Goal: Entertainment & Leisure: Consume media (video, audio)

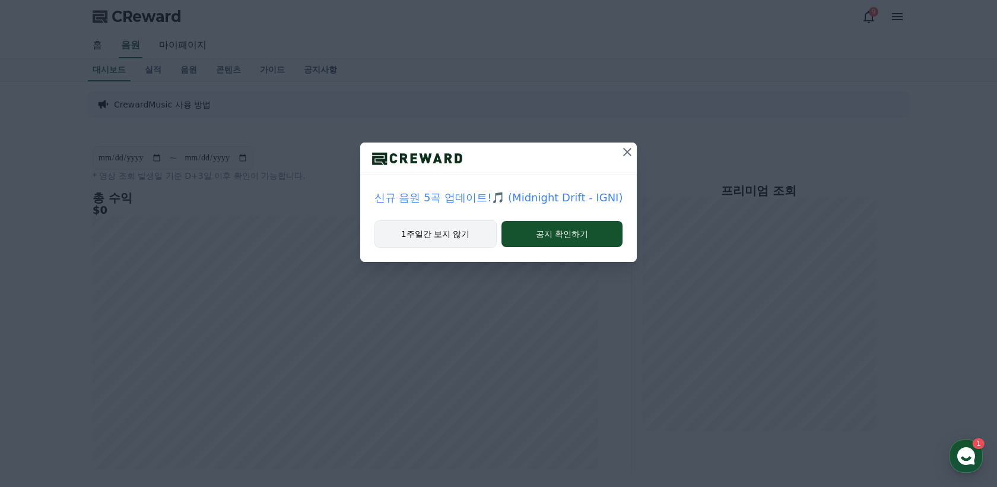
click at [443, 232] on button "1주일간 보지 않기" at bounding box center [435, 233] width 122 height 27
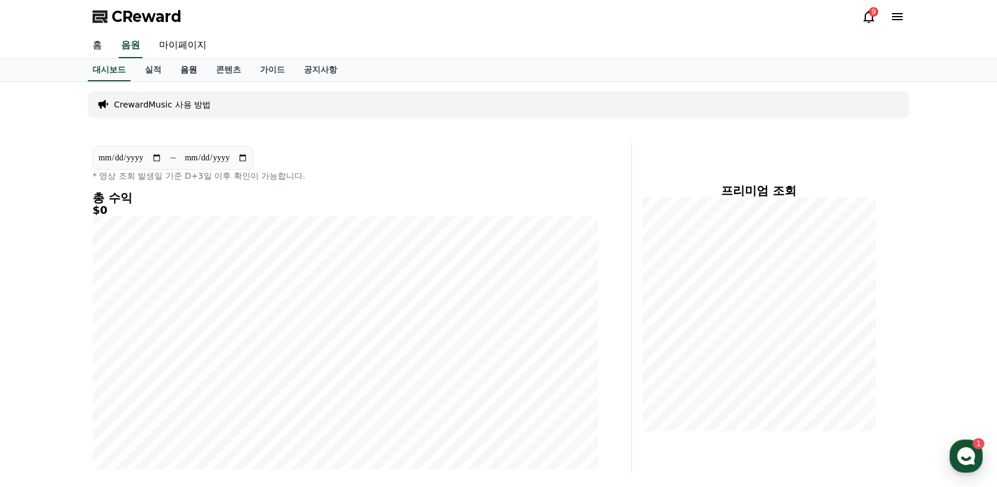
click at [179, 69] on link "음원" at bounding box center [189, 70] width 36 height 23
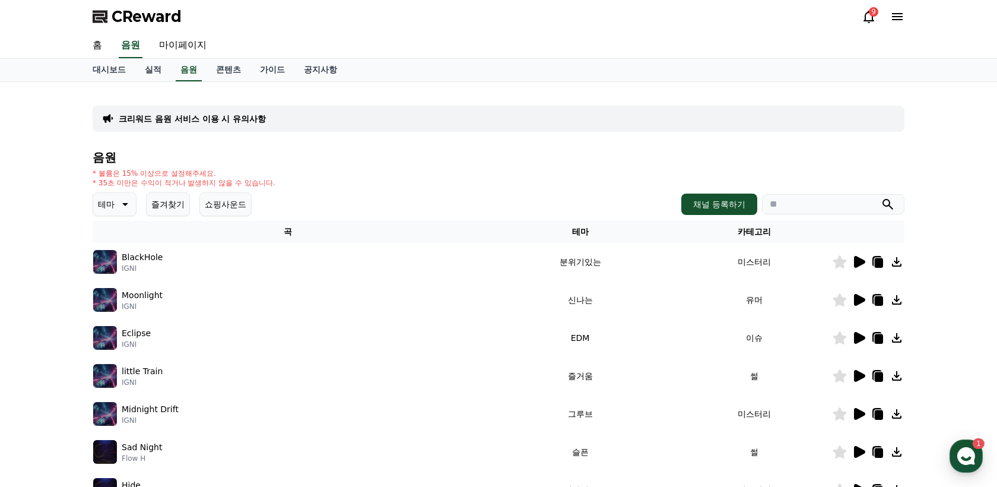
click at [117, 206] on icon at bounding box center [124, 204] width 14 height 14
click at [112, 305] on button "호기심" at bounding box center [111, 297] width 34 height 26
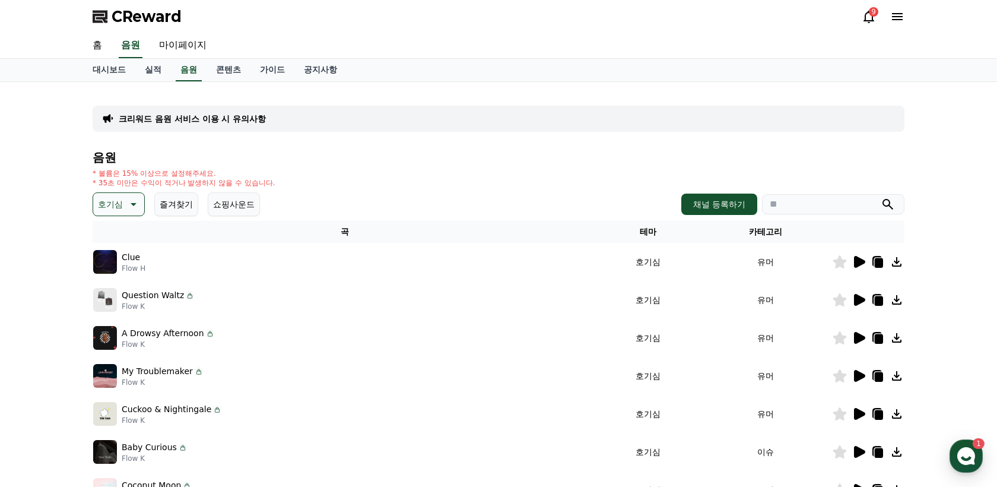
click at [861, 261] on icon at bounding box center [859, 262] width 11 height 12
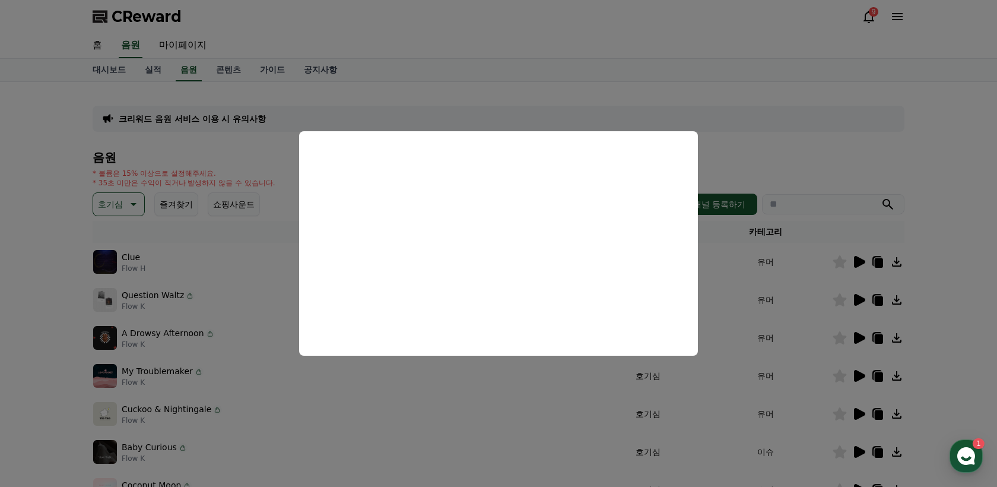
click at [30, 246] on button "close modal" at bounding box center [498, 243] width 997 height 487
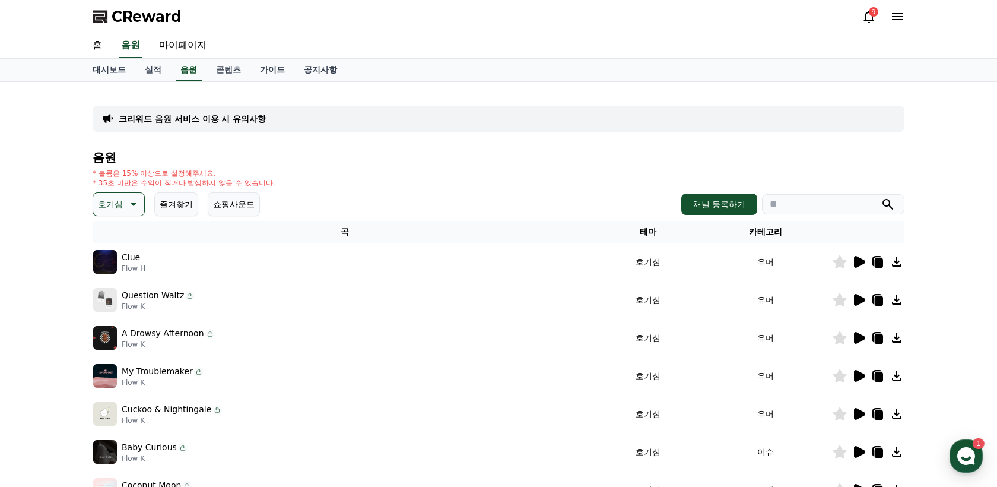
click at [107, 211] on p "호기심" at bounding box center [110, 204] width 25 height 17
click at [115, 304] on button "분위기있는" at bounding box center [119, 306] width 51 height 26
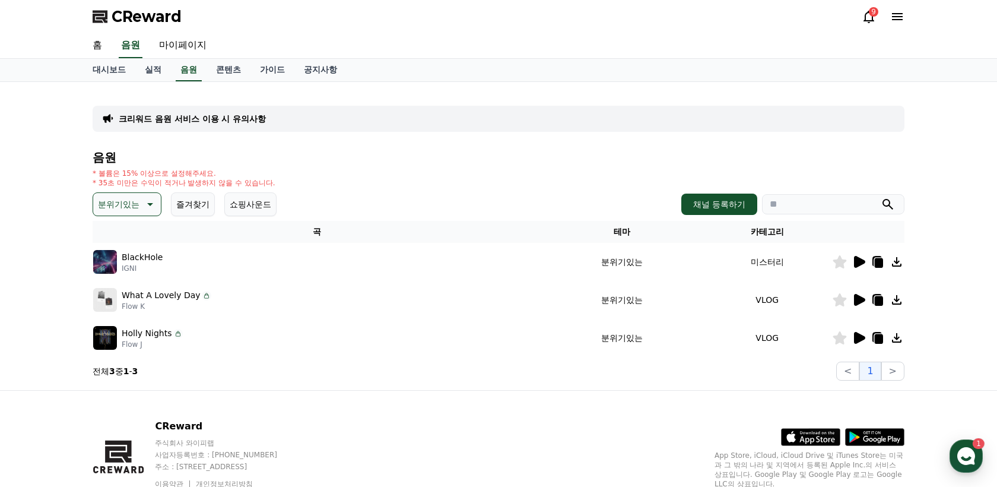
click at [858, 261] on icon at bounding box center [859, 262] width 11 height 12
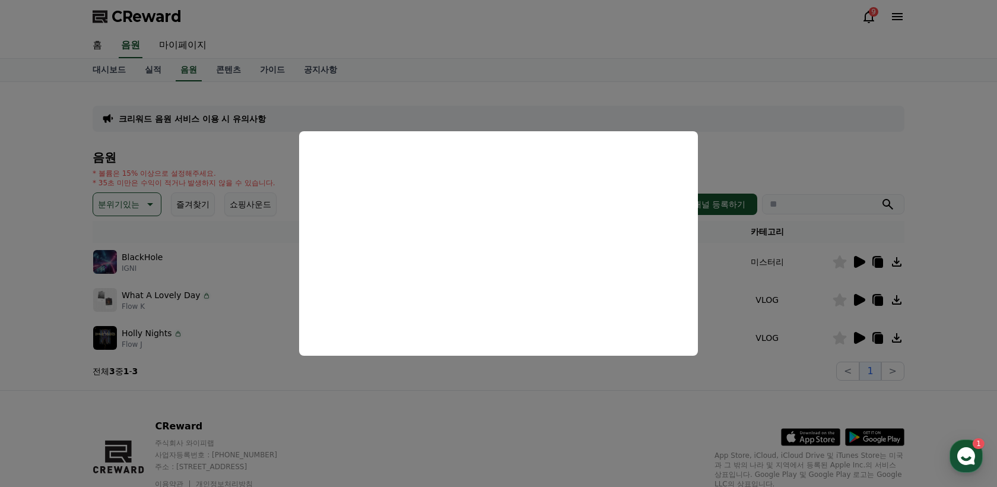
click at [861, 298] on button "close modal" at bounding box center [498, 243] width 997 height 487
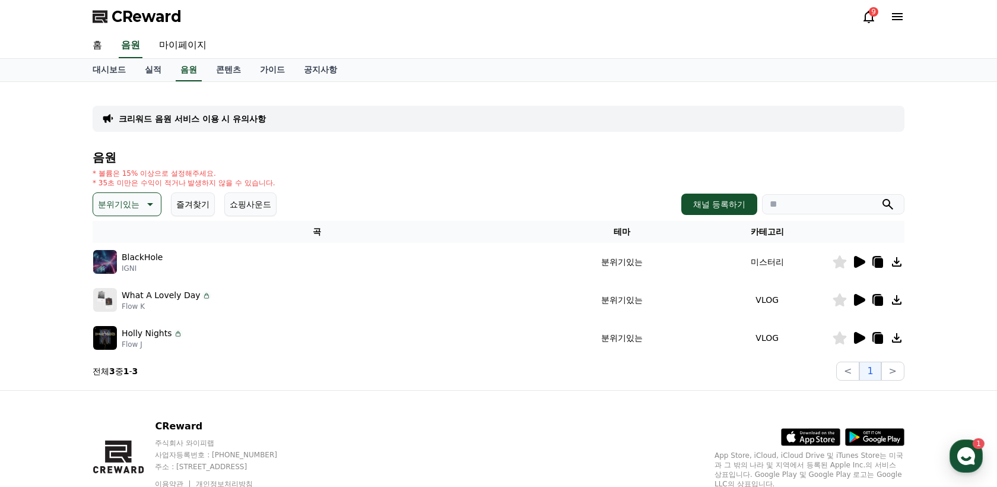
click at [861, 299] on icon at bounding box center [859, 300] width 11 height 12
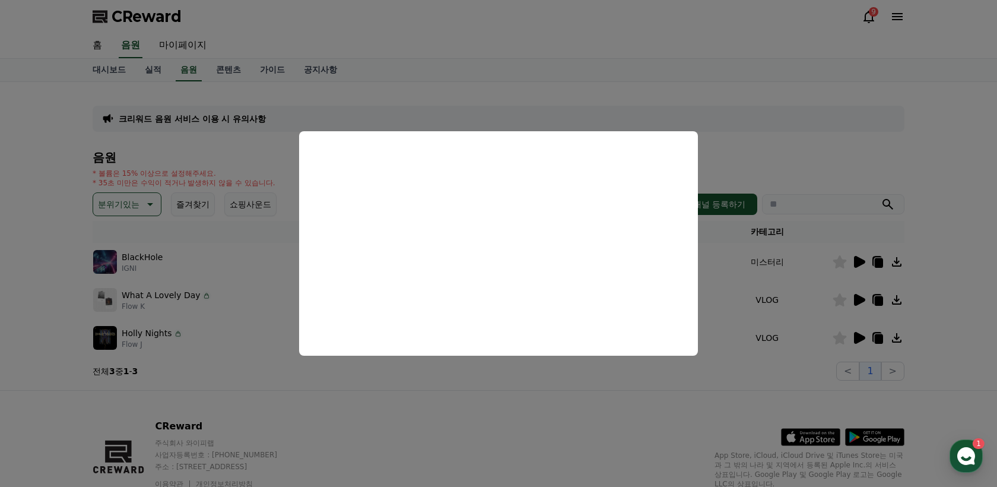
click at [34, 288] on button "close modal" at bounding box center [498, 243] width 997 height 487
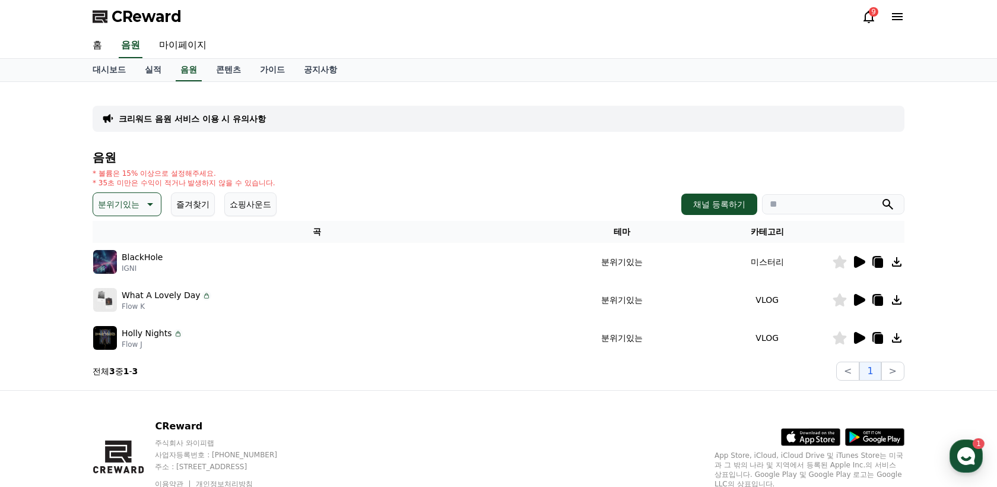
click at [123, 197] on p "분위기있는" at bounding box center [119, 204] width 42 height 17
click at [120, 251] on button "잔잔한" at bounding box center [111, 249] width 34 height 26
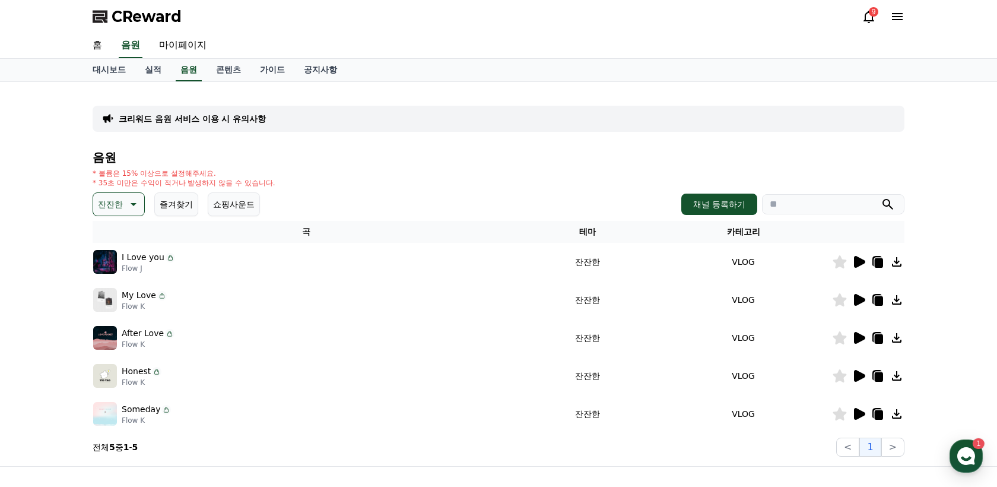
click at [855, 258] on icon at bounding box center [859, 262] width 11 height 12
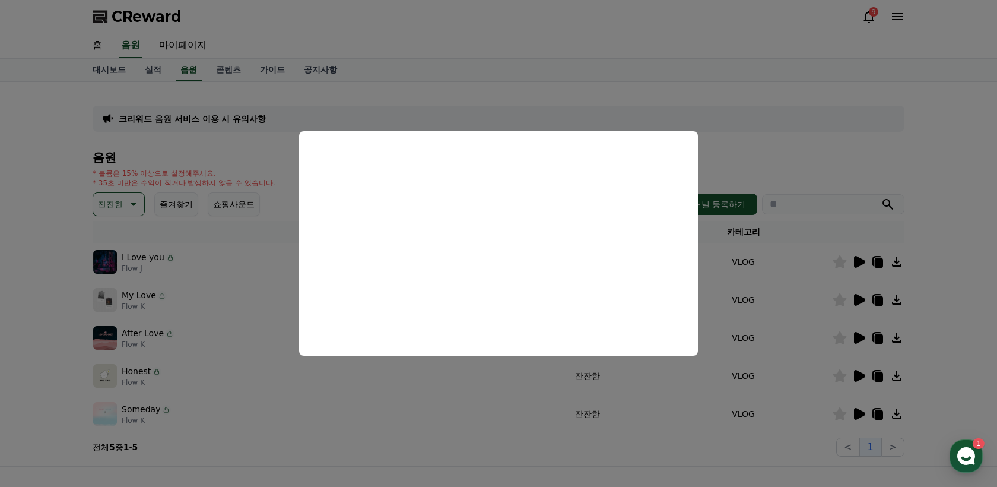
click at [44, 322] on button "close modal" at bounding box center [498, 243] width 997 height 487
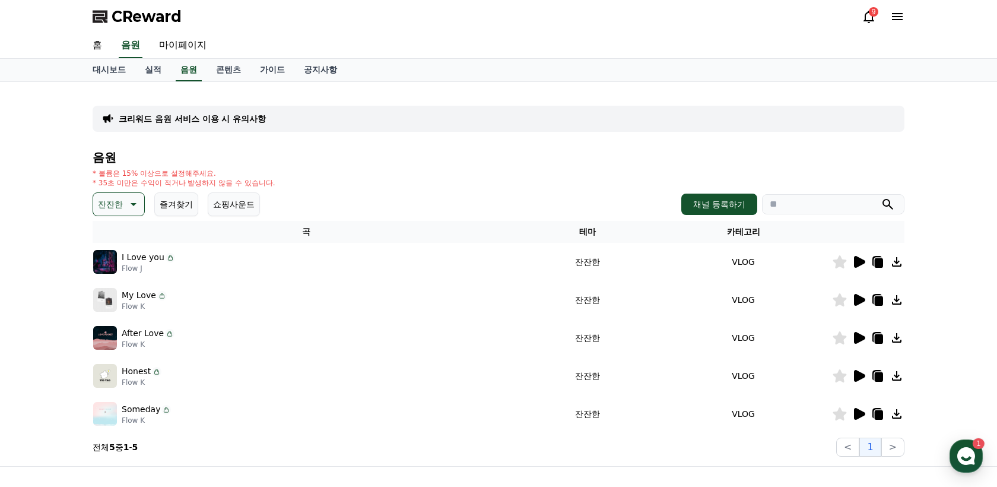
click at [877, 261] on icon at bounding box center [879, 262] width 8 height 9
